Goal: Task Accomplishment & Management: Manage account settings

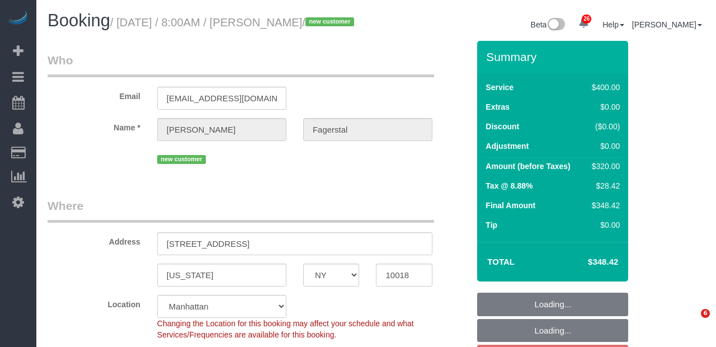
select select "NY"
select select "string:[GEOGRAPHIC_DATA]"
select select "object:960"
select select "number:56"
select select "number:70"
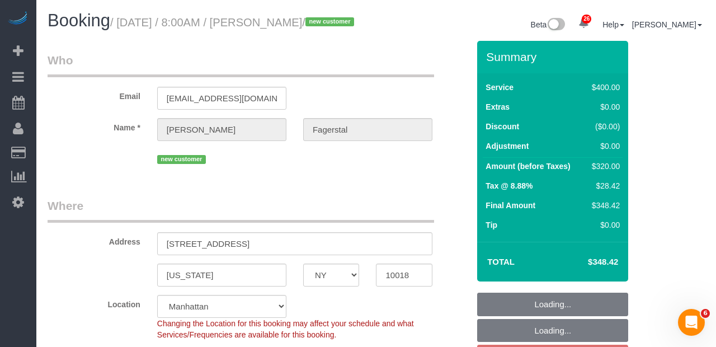
select select "number:15"
select select "number:5"
select select "spot1"
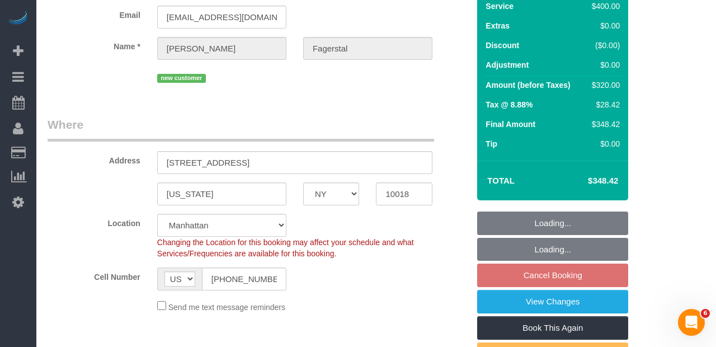
select select "300"
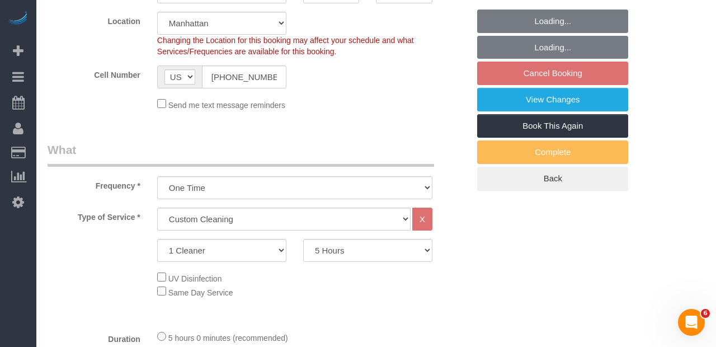
scroll to position [292, 0]
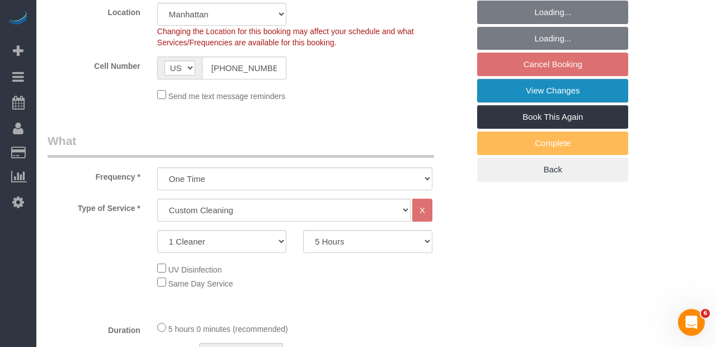
click at [607, 102] on link "View Changes" at bounding box center [552, 91] width 151 height 24
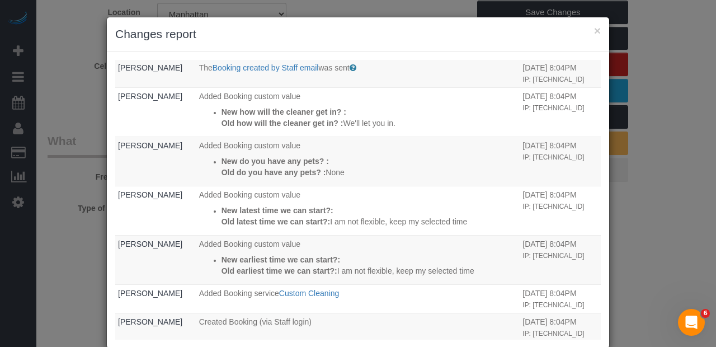
scroll to position [360, 0]
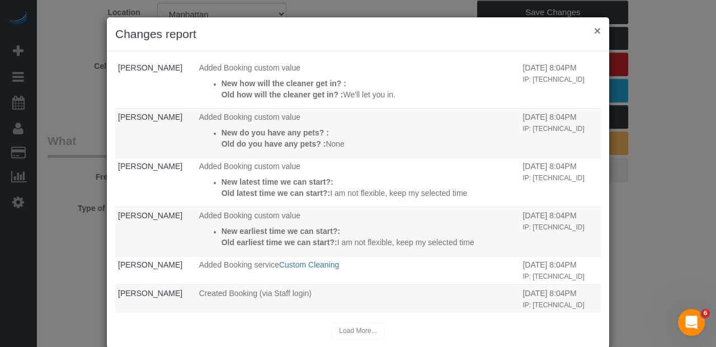
click at [599, 29] on button "×" at bounding box center [597, 31] width 7 height 12
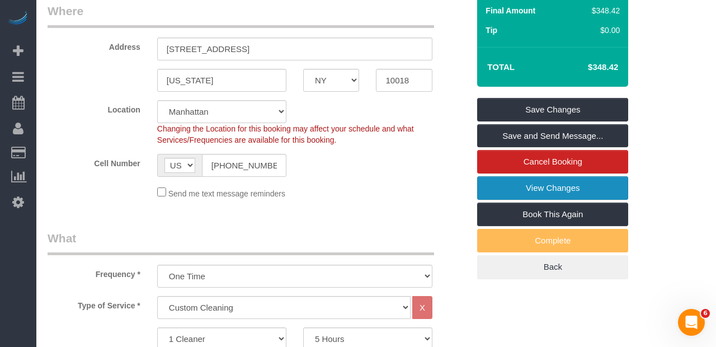
scroll to position [196, 0]
